Goal: Information Seeking & Learning: Learn about a topic

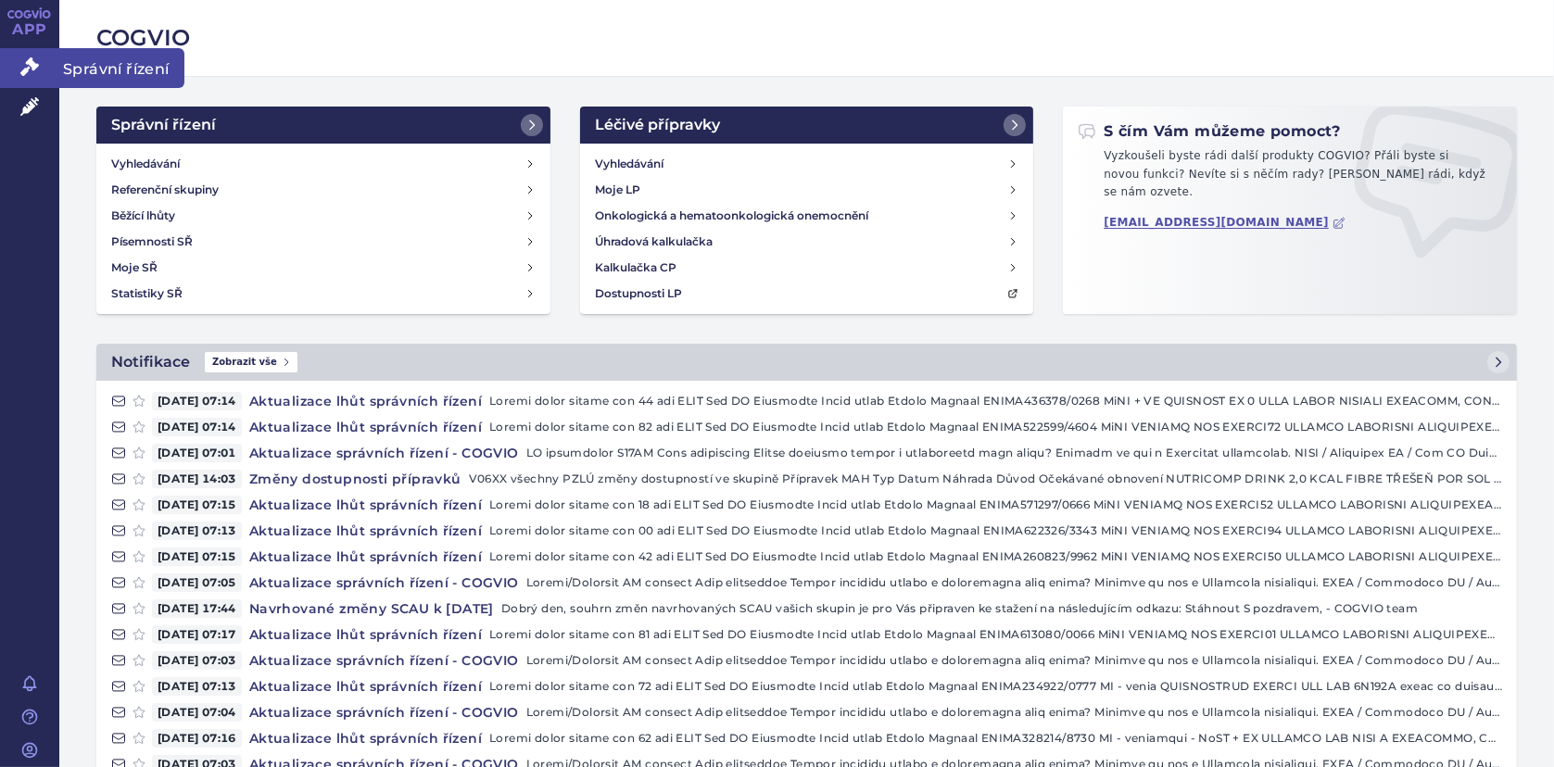
click at [22, 59] on icon at bounding box center [29, 66] width 19 height 19
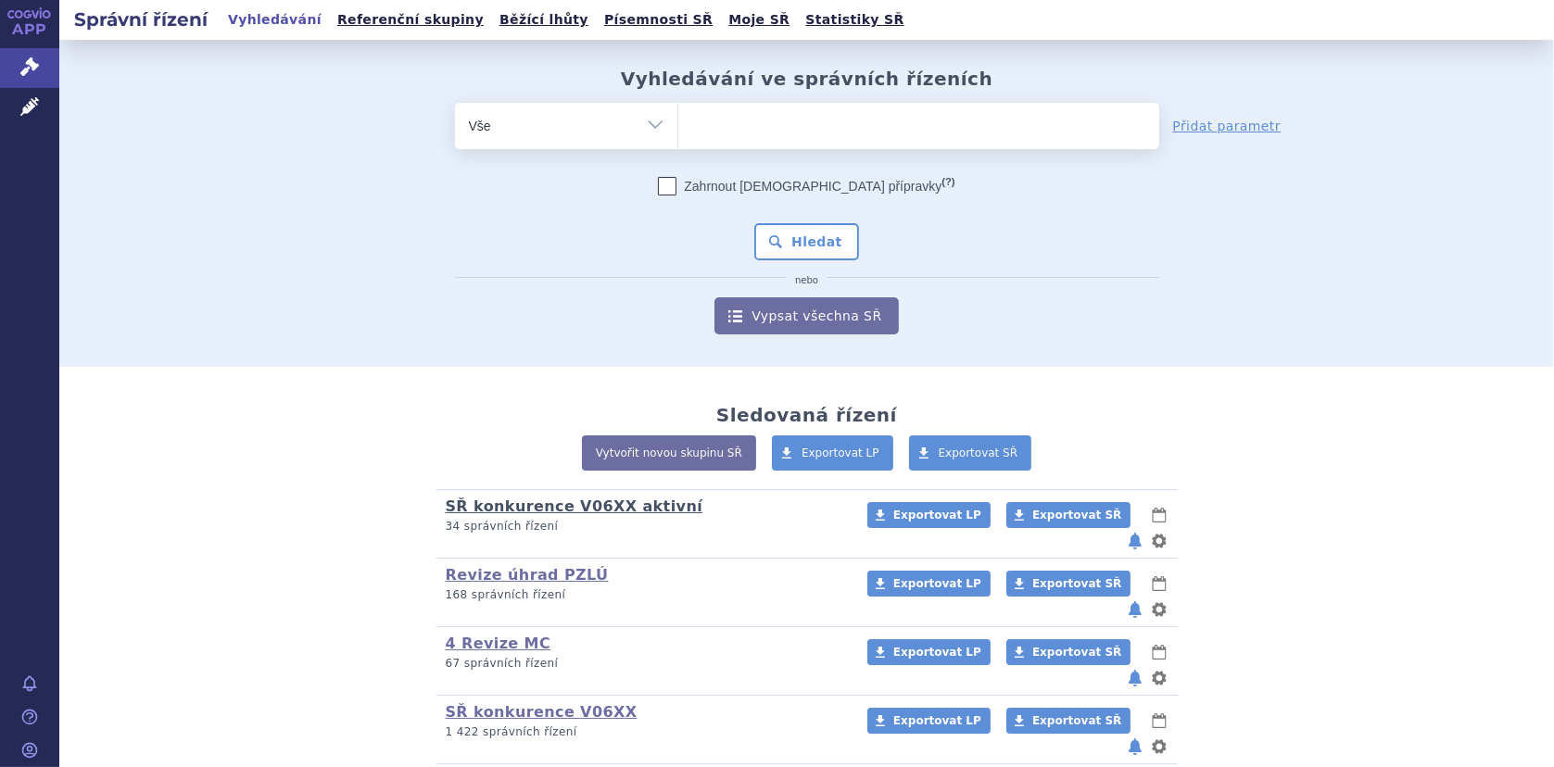
click at [625, 498] on link "SŘ konkurence V06XX aktivní" at bounding box center [575, 507] width 258 height 18
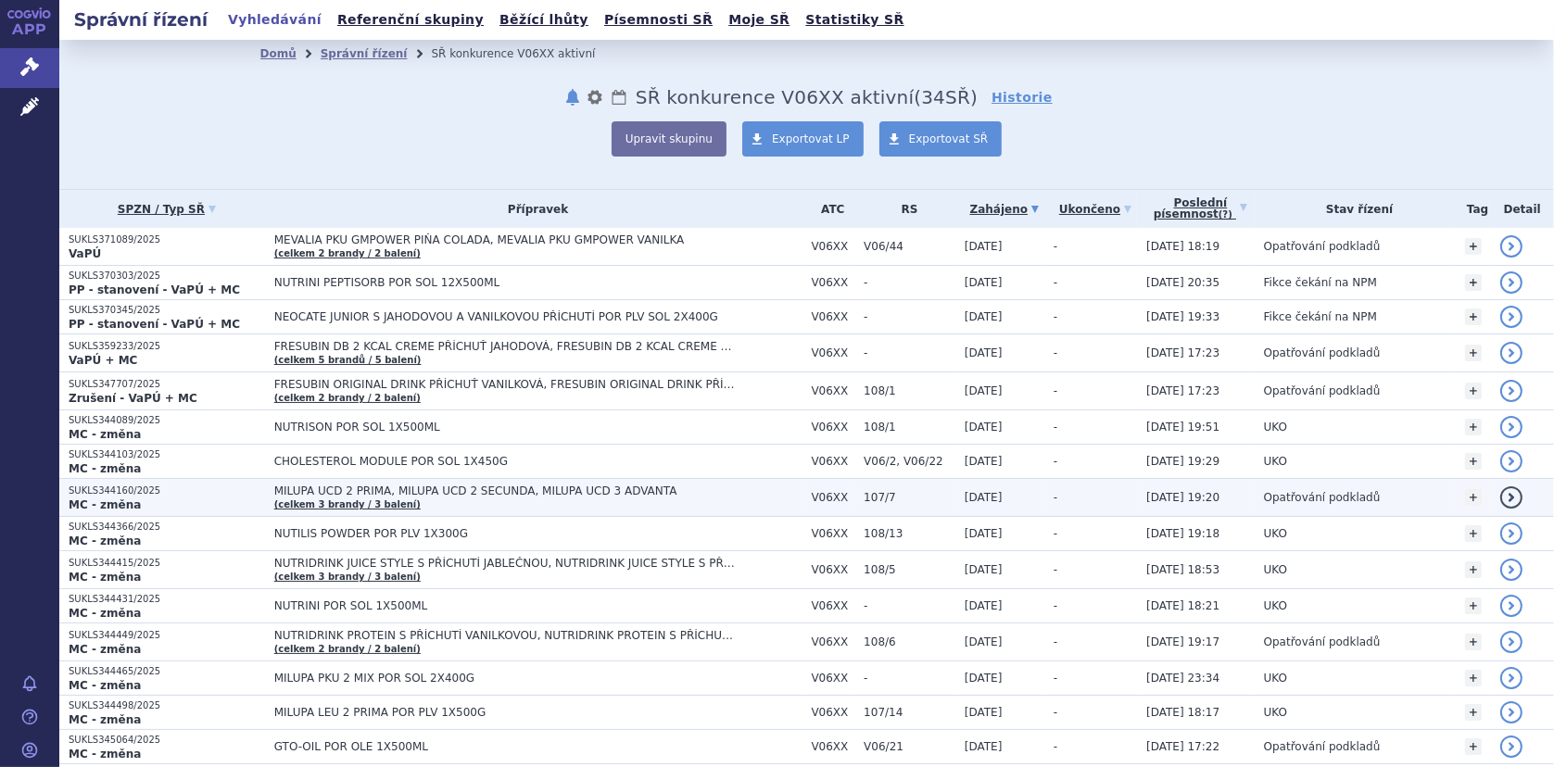
click at [326, 494] on span "MILUPA UCD 2 PRIMA, MILUPA UCD 2 SECUNDA, MILUPA UCD 3 ADVANTA (celkem 3 brandy…" at bounding box center [538, 498] width 528 height 26
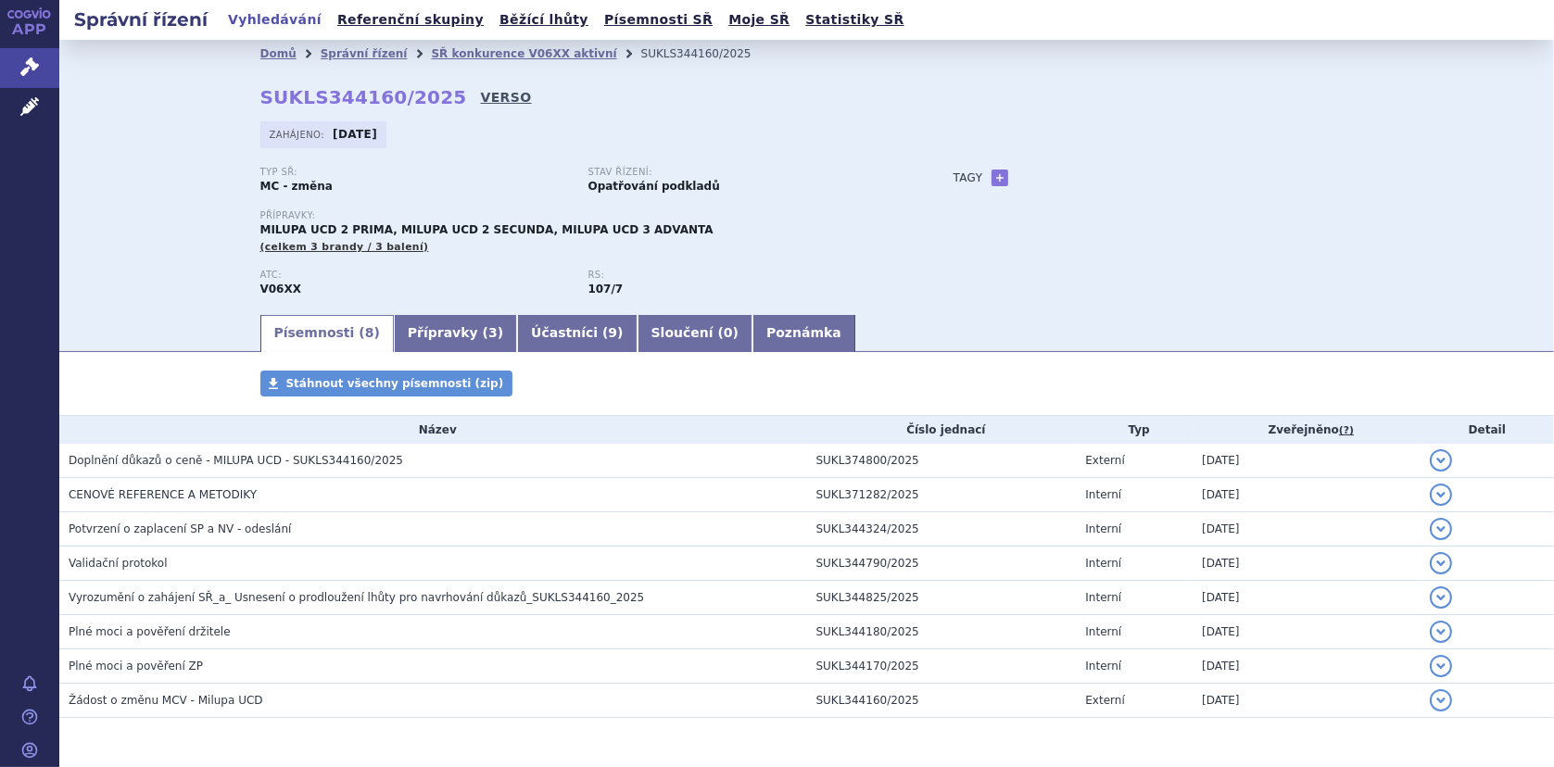
click at [480, 95] on link "VERSO" at bounding box center [505, 97] width 51 height 19
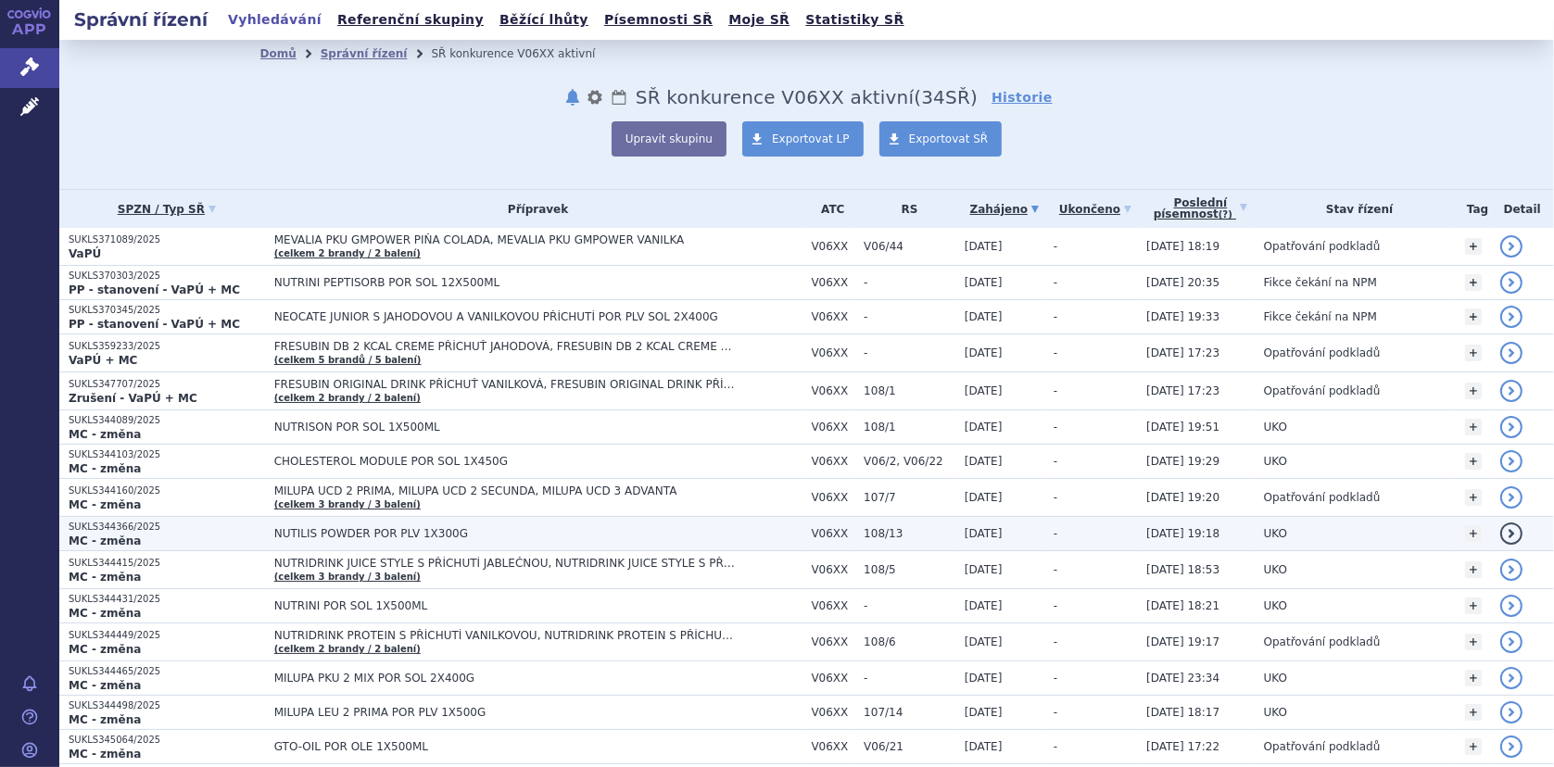
scroll to position [93, 0]
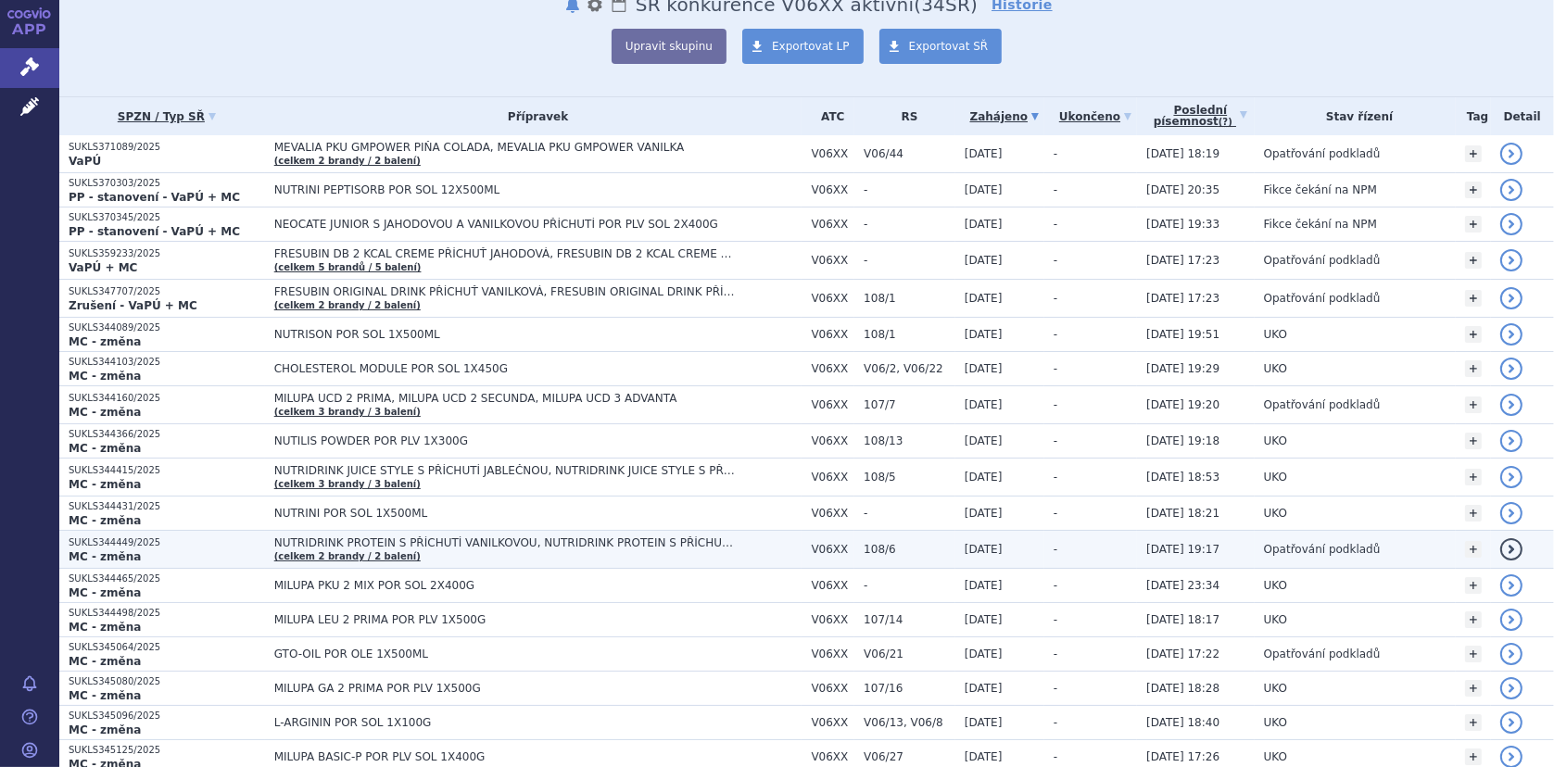
click at [417, 534] on td "NUTRIDRINK PROTEIN S PŘÍCHUTÍ VANILKOVOU, NUTRIDRINK PROTEIN S PŘÍCHUTÍ ČOKOLÁD…" at bounding box center [533, 550] width 537 height 38
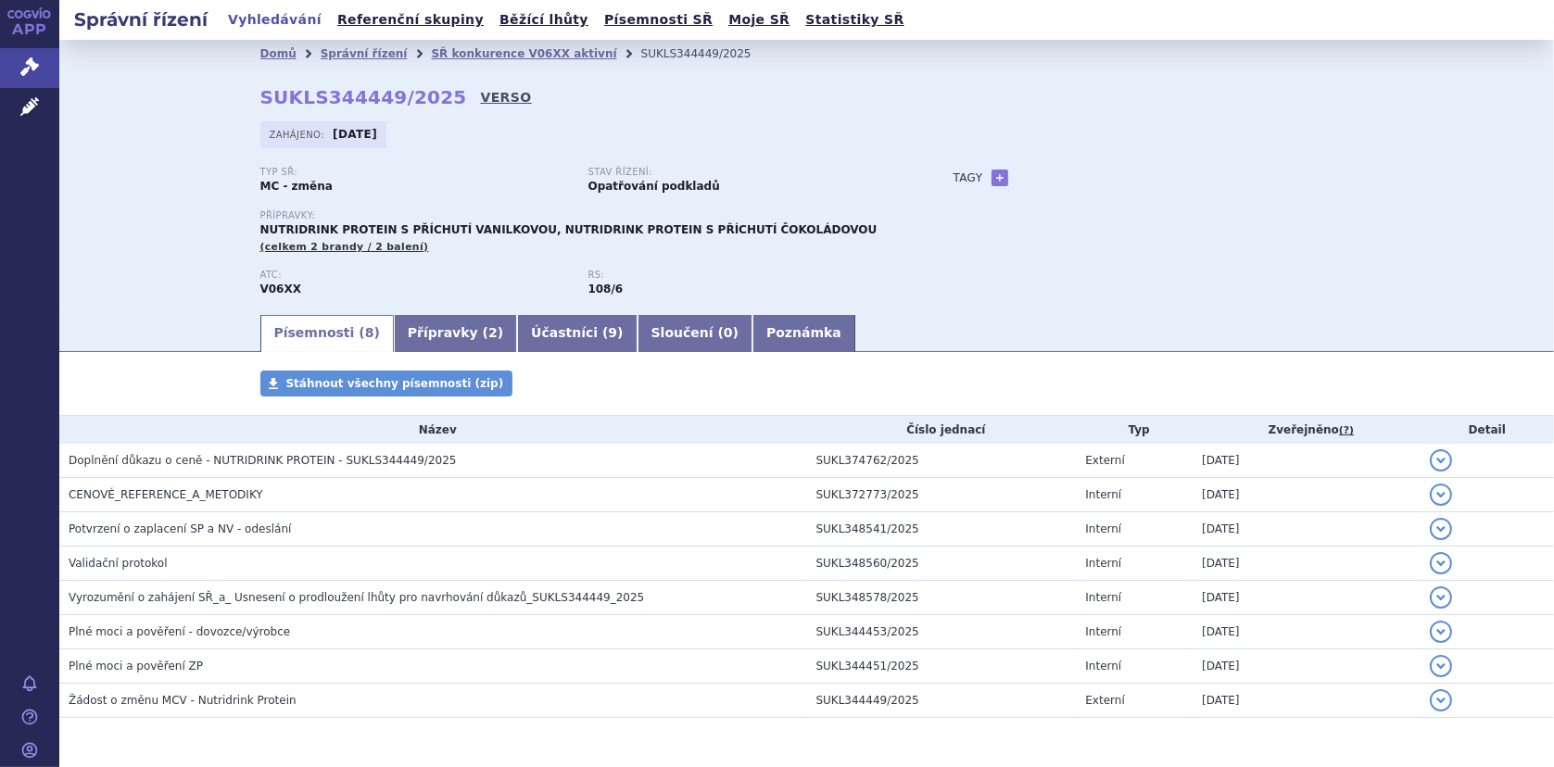
click at [480, 94] on link "VERSO" at bounding box center [505, 97] width 51 height 19
click at [436, 51] on link "SŘ konkurence V06XX aktivní" at bounding box center [523, 53] width 185 height 13
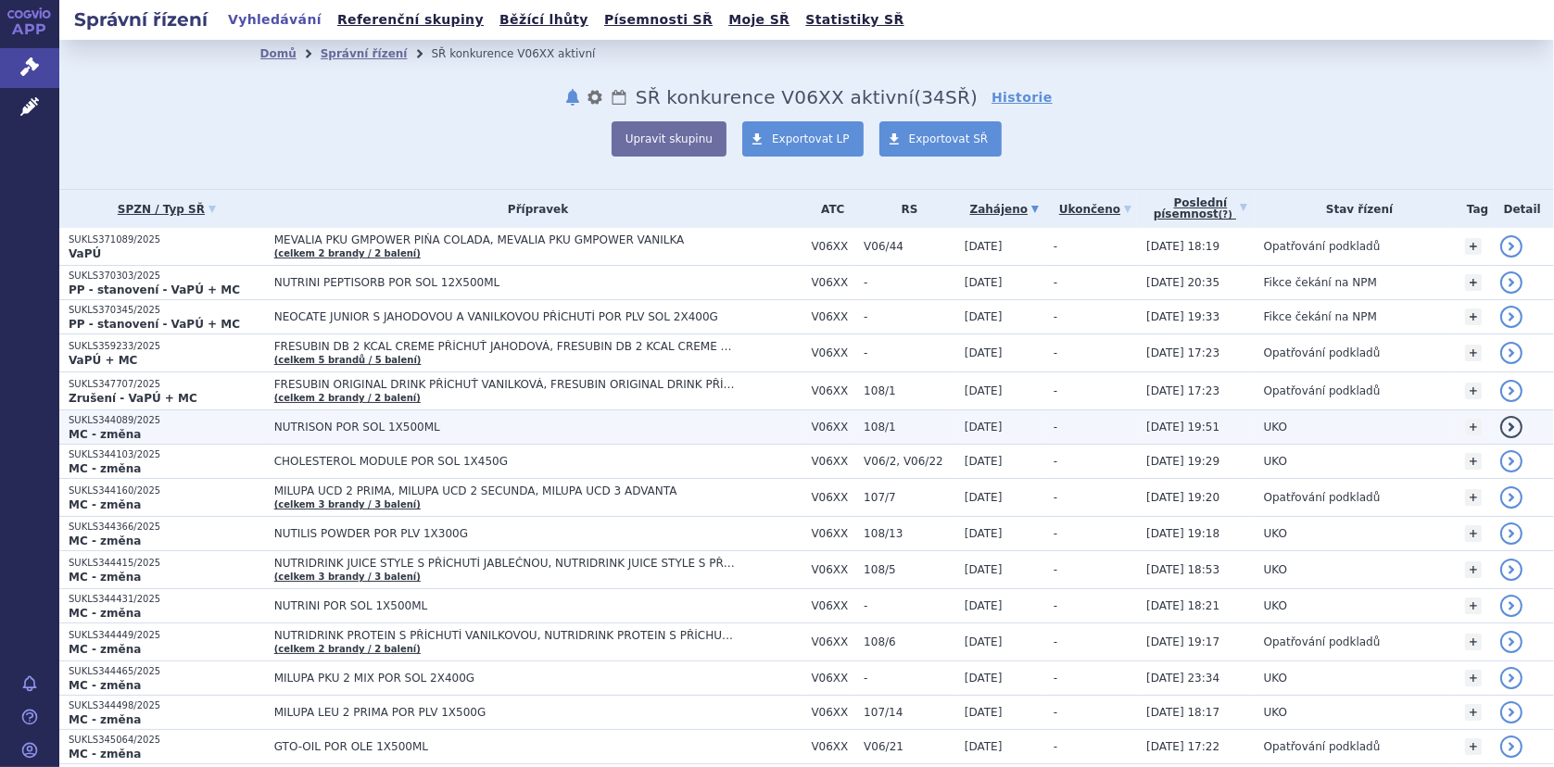
scroll to position [278, 0]
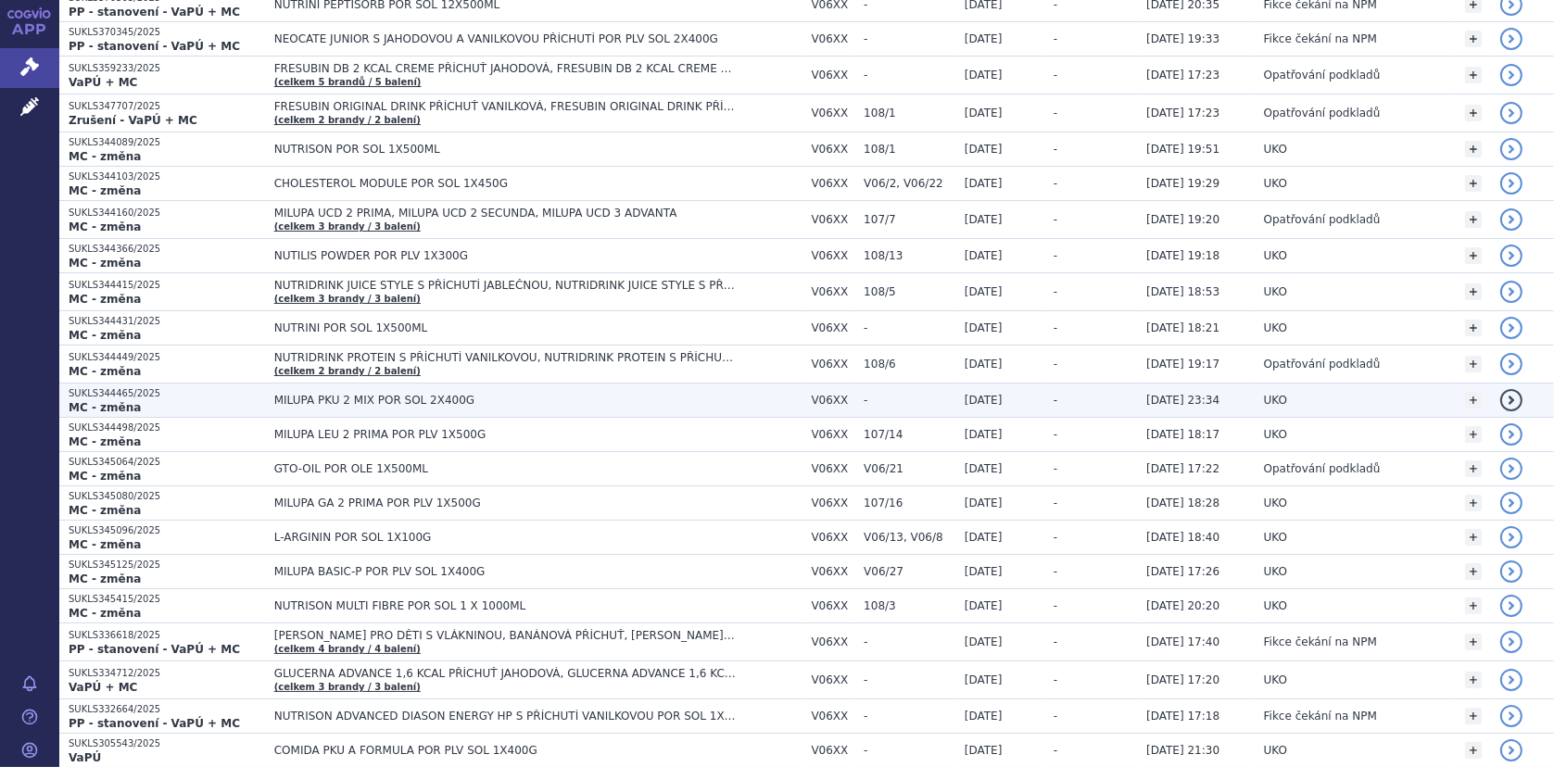
click at [385, 399] on span "MILUPA PKU 2 MIX POR SOL 2X400G" at bounding box center [505, 400] width 463 height 13
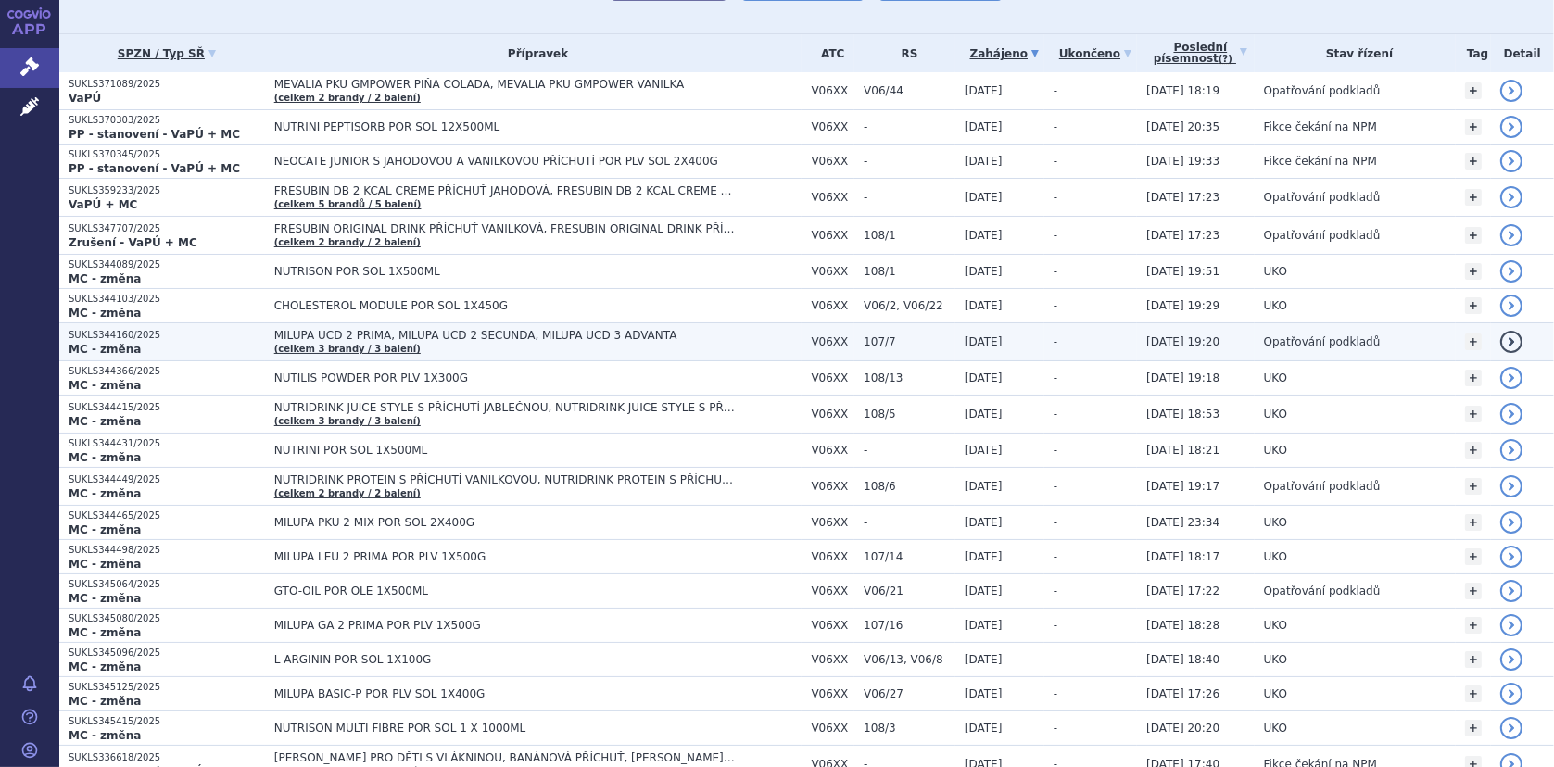
scroll to position [185, 0]
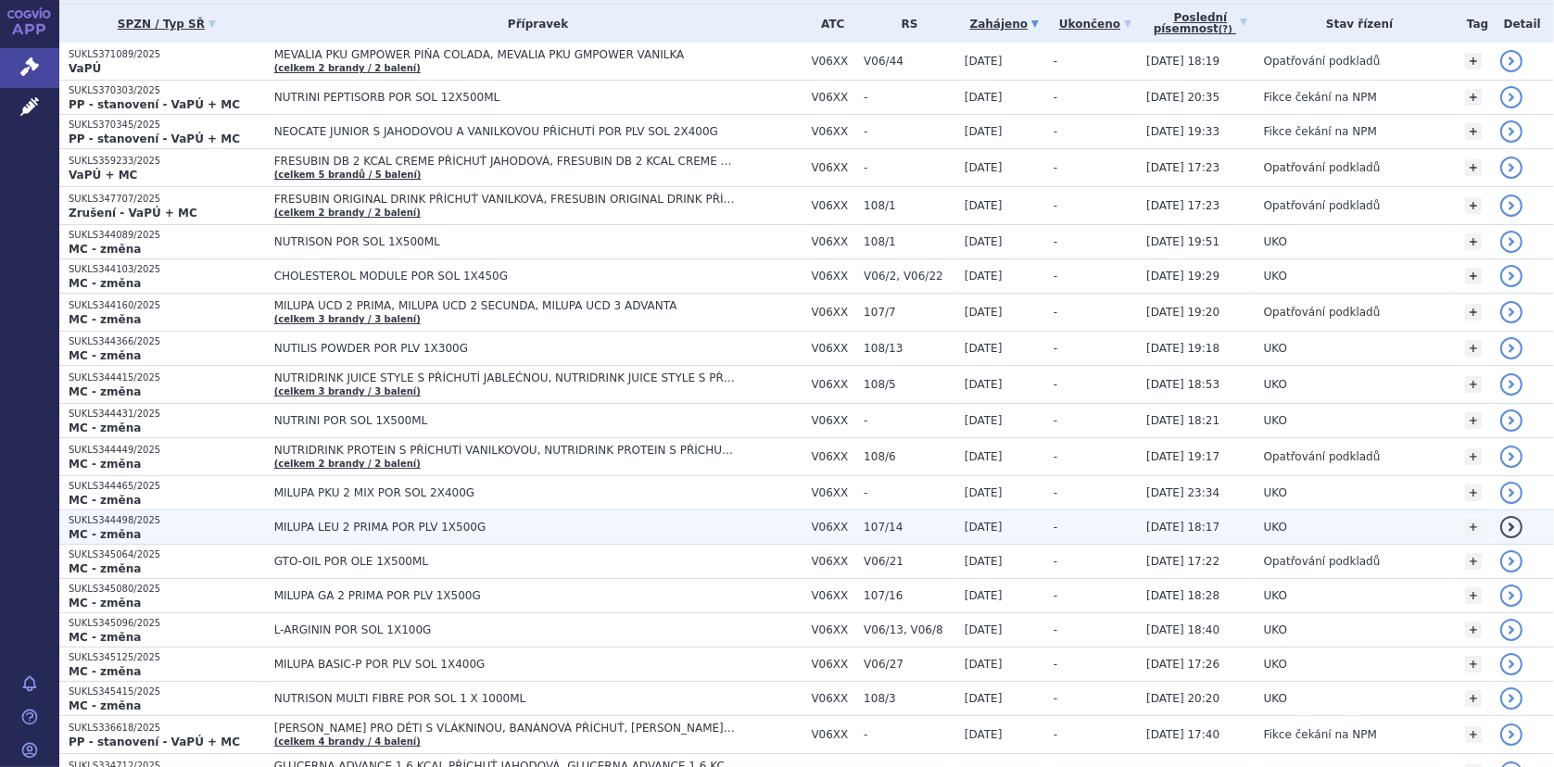
click at [414, 524] on span "MILUPA LEU 2 PRIMA POR PLV 1X500G" at bounding box center [505, 527] width 463 height 13
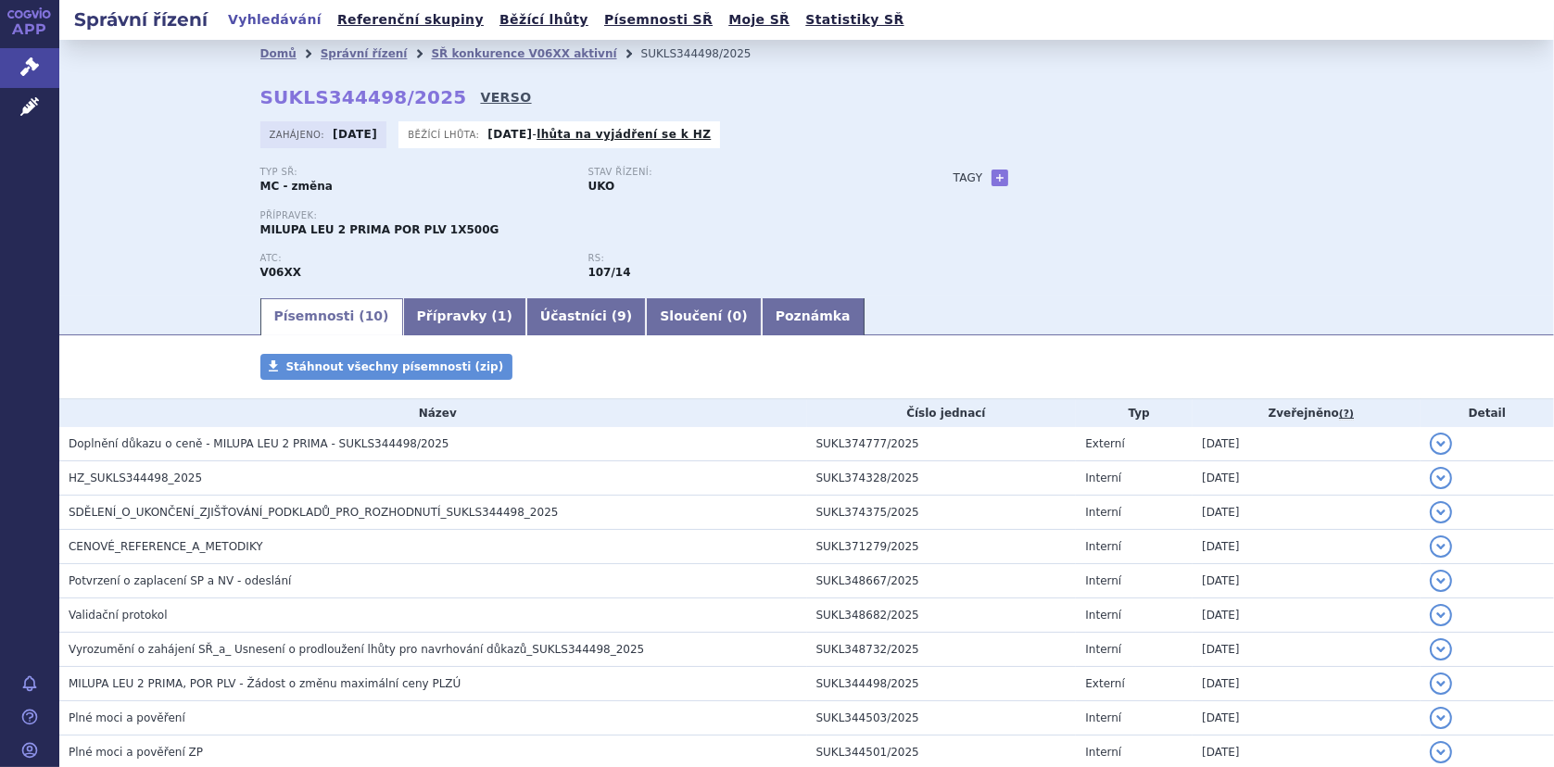
click at [480, 98] on link "VERSO" at bounding box center [505, 97] width 51 height 19
click at [461, 47] on link "SŘ konkurence V06XX aktivní" at bounding box center [523, 53] width 185 height 13
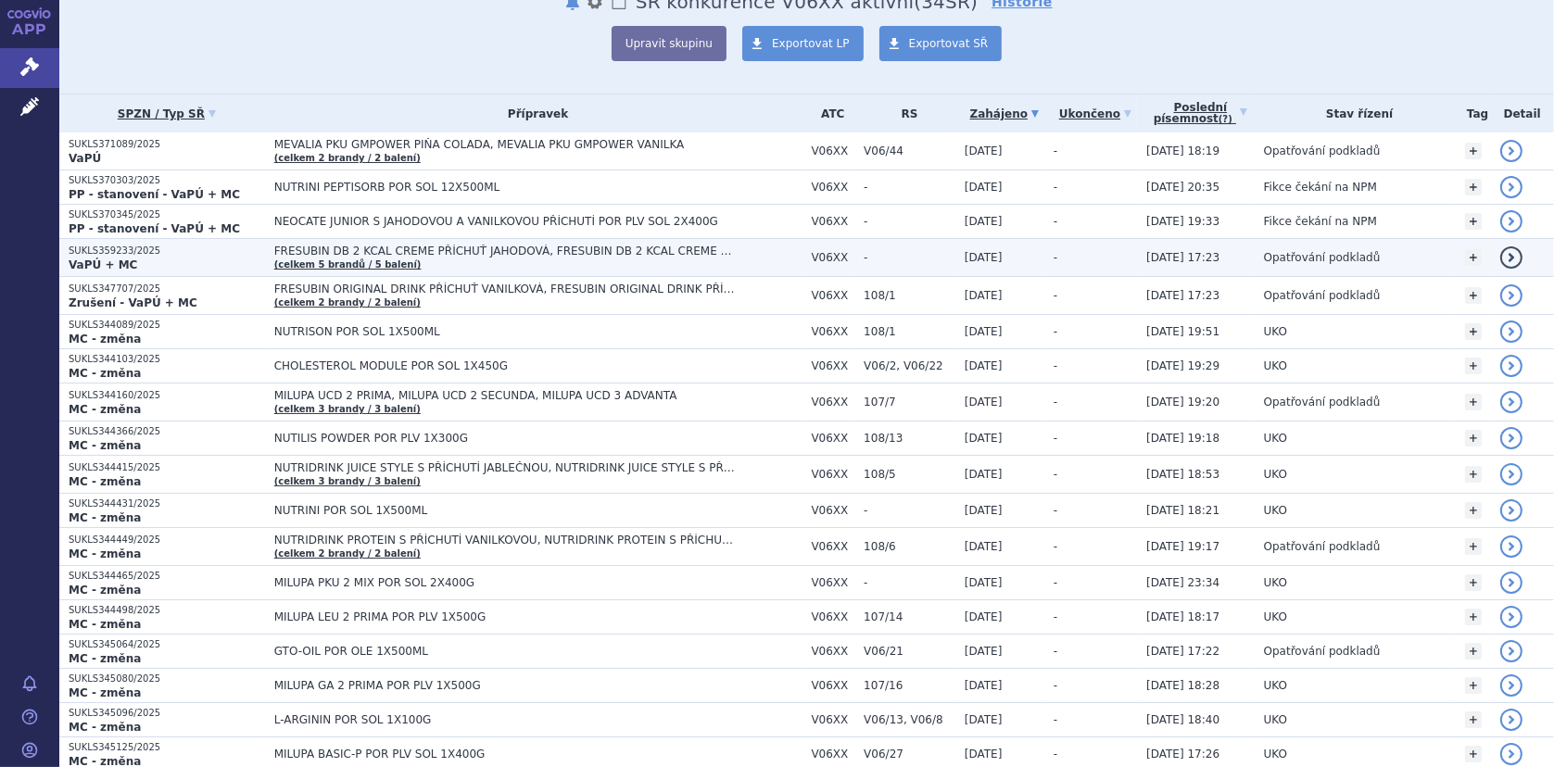
scroll to position [278, 0]
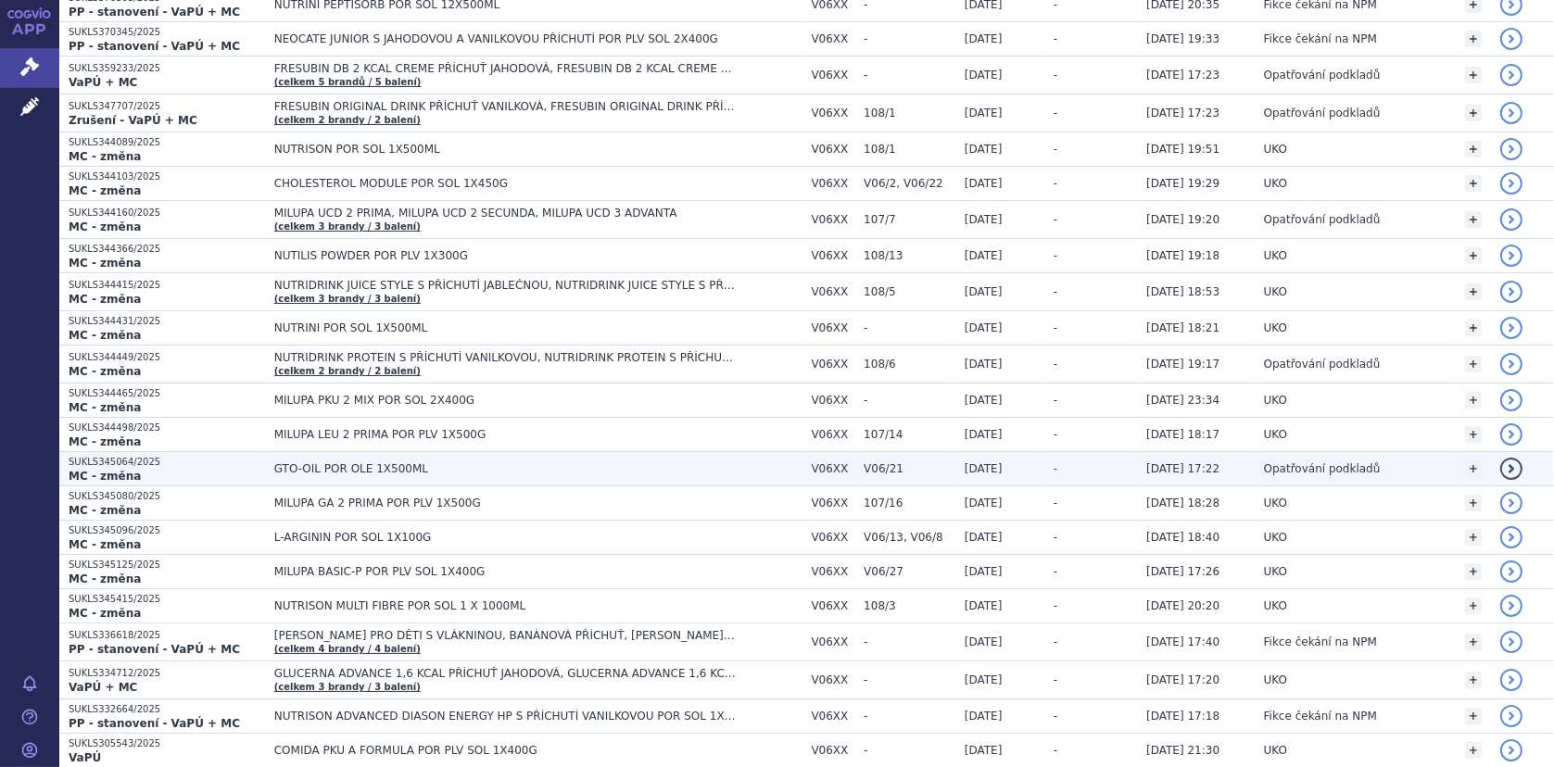
click at [340, 467] on span "GTO-OIL POR OLE 1X500ML" at bounding box center [505, 468] width 463 height 13
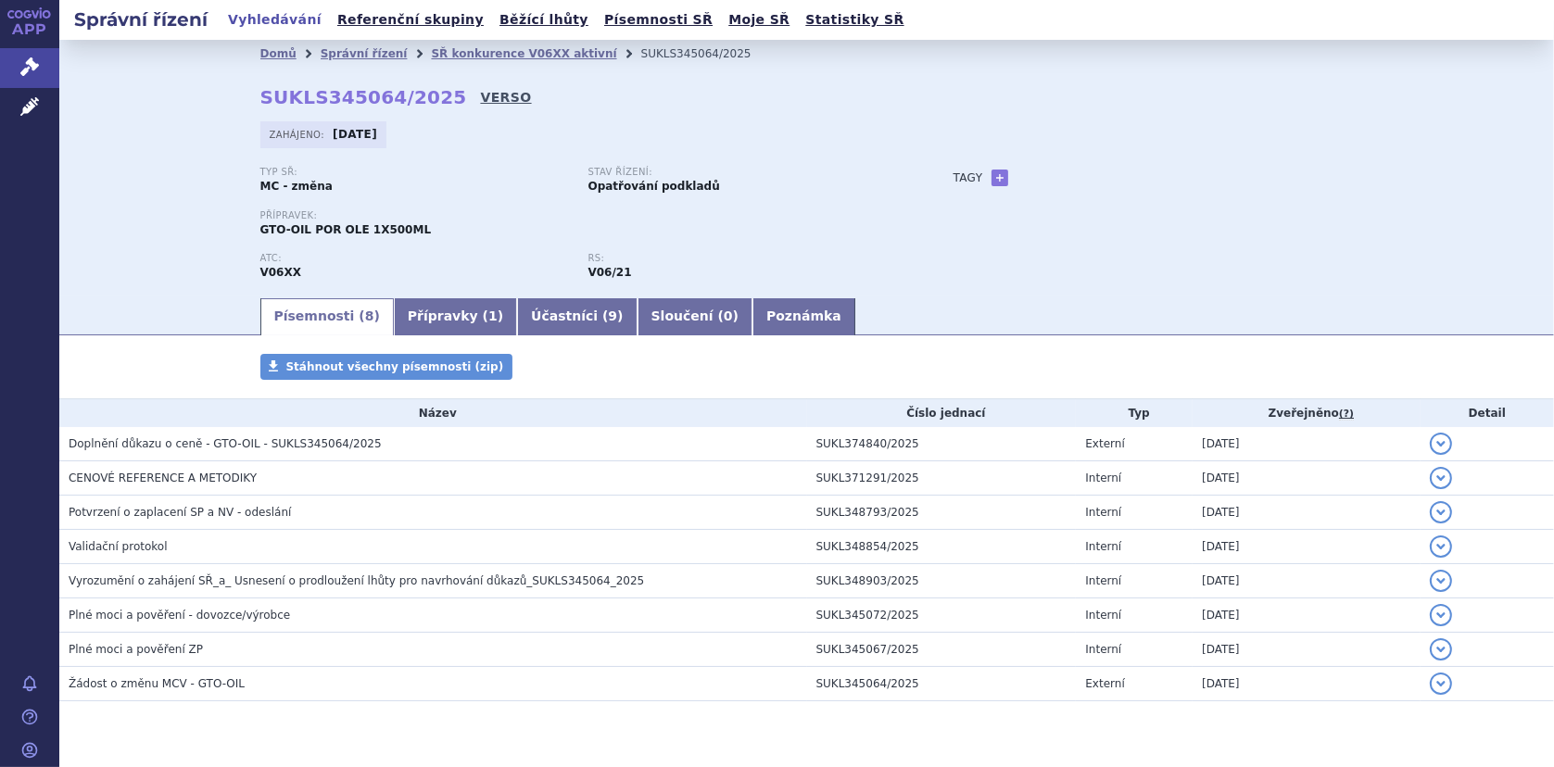
click at [480, 97] on link "VERSO" at bounding box center [505, 97] width 51 height 19
